Goal: Check status: Check status

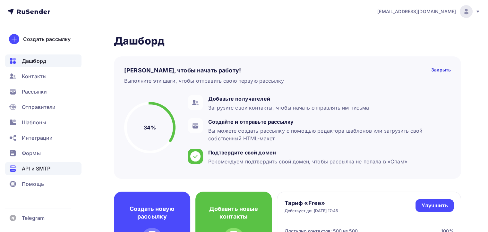
click at [39, 169] on span "API и SMTP" at bounding box center [36, 169] width 29 height 8
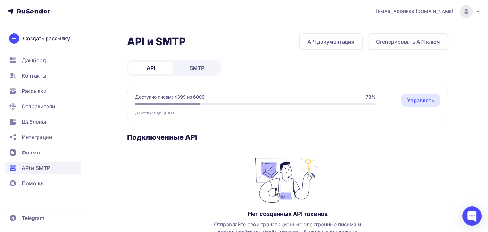
click at [195, 67] on span "SMTP" at bounding box center [197, 68] width 15 height 8
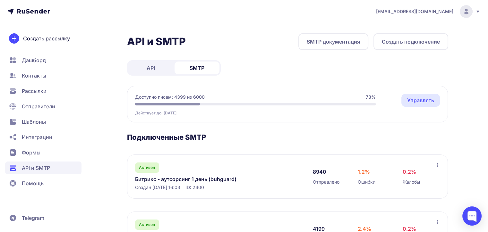
scroll to position [39, 0]
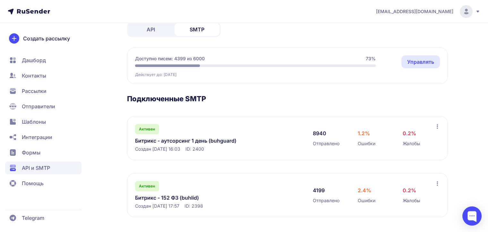
click at [196, 140] on link "Битрикс - аутсорсинг 1 день (buhguard)" at bounding box center [201, 141] width 132 height 8
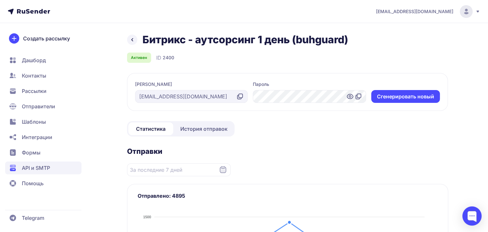
click at [201, 129] on span "История отправок" at bounding box center [203, 129] width 47 height 8
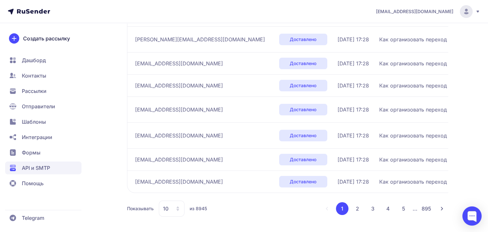
scroll to position [201, 0]
click at [357, 209] on button "2" at bounding box center [357, 208] width 13 height 13
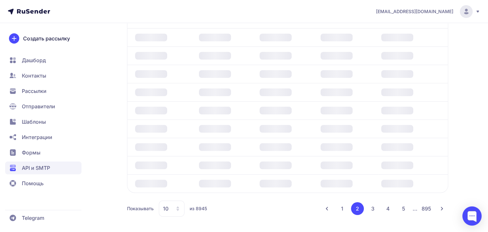
scroll to position [143, 0]
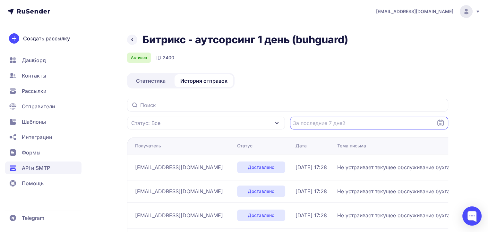
click at [329, 123] on input "Datepicker input" at bounding box center [369, 123] width 158 height 13
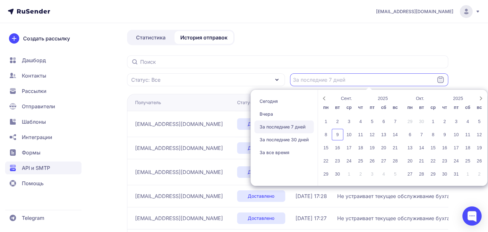
scroll to position [96, 0]
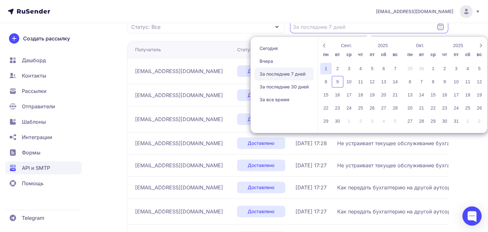
click at [325, 68] on div "1" at bounding box center [326, 69] width 12 height 12
click at [340, 79] on div "9" at bounding box center [338, 82] width 12 height 12
type input "[DATE] - [DATE]"
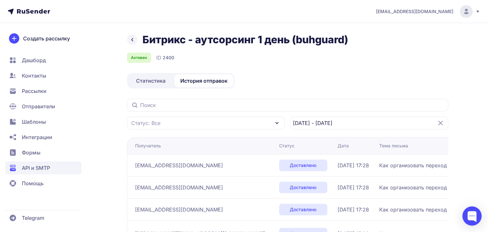
click at [148, 80] on span "Статистика" at bounding box center [151, 81] width 30 height 8
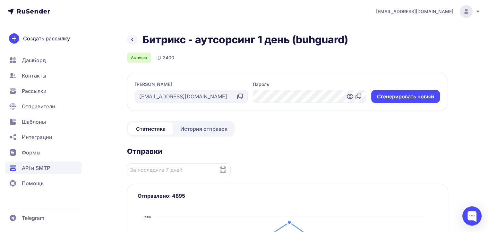
scroll to position [128, 0]
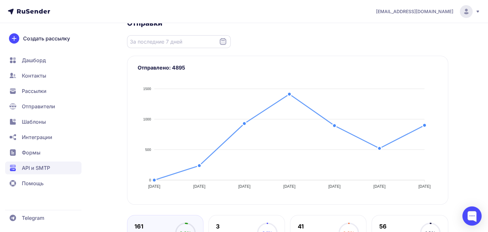
click at [198, 41] on input "Datepicker input" at bounding box center [179, 41] width 104 height 13
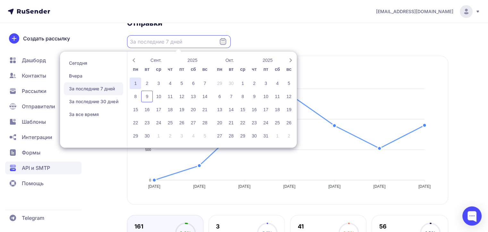
click at [133, 82] on div "1" at bounding box center [136, 84] width 12 height 12
click at [146, 98] on div "9" at bounding box center [147, 97] width 12 height 12
type input "[DATE] - [DATE]"
